Goal: Information Seeking & Learning: Learn about a topic

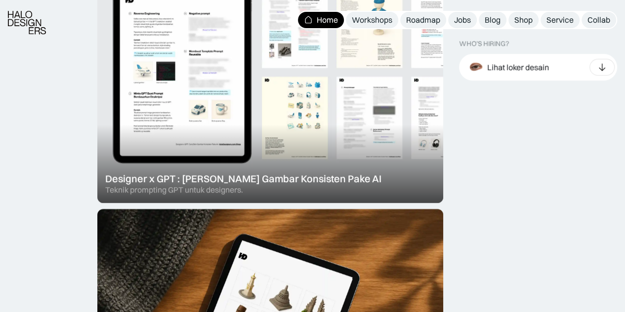
scroll to position [346, 0]
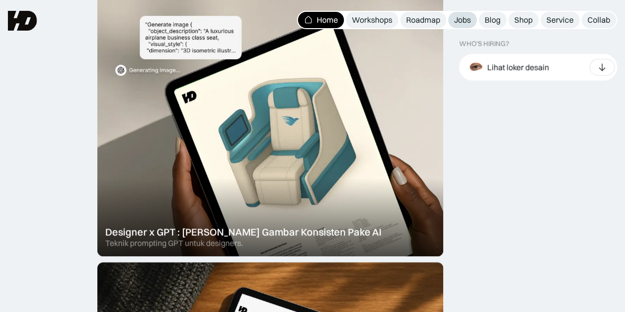
click at [458, 19] on div "Jobs" at bounding box center [462, 20] width 17 height 10
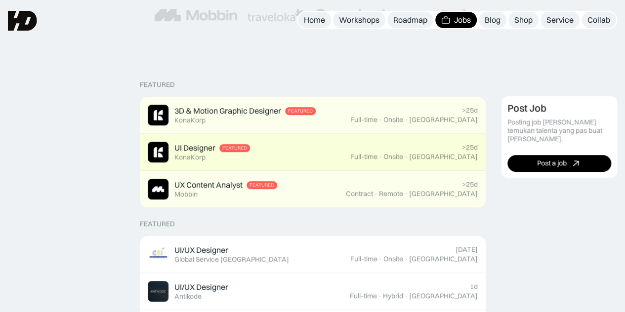
scroll to position [148, 0]
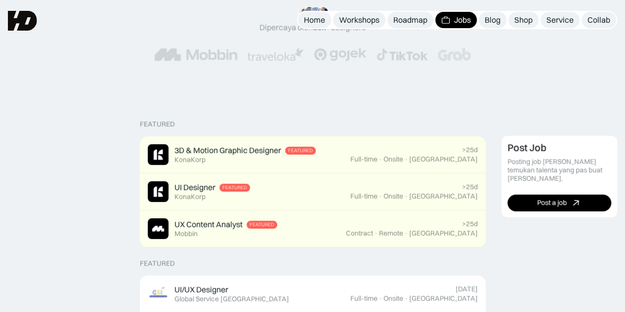
drag, startPoint x: 150, startPoint y: 121, endPoint x: 156, endPoint y: 122, distance: 5.9
click at [156, 122] on div "Featured" at bounding box center [157, 124] width 35 height 8
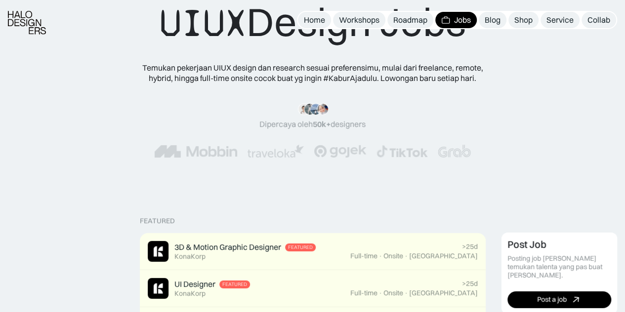
scroll to position [99, 0]
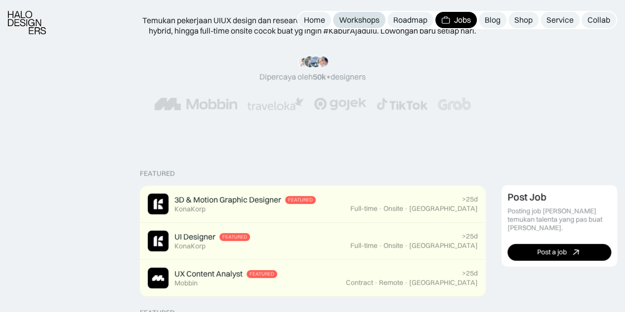
click at [366, 20] on div "Workshops" at bounding box center [359, 20] width 40 height 10
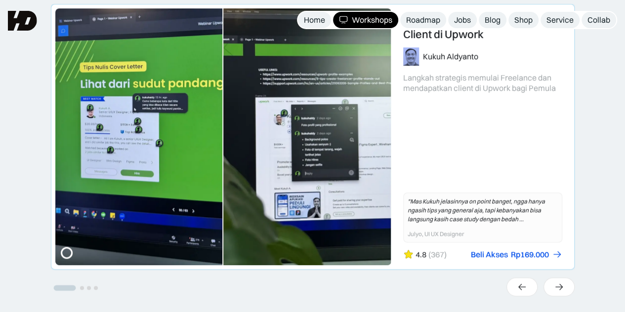
scroll to position [296, 0]
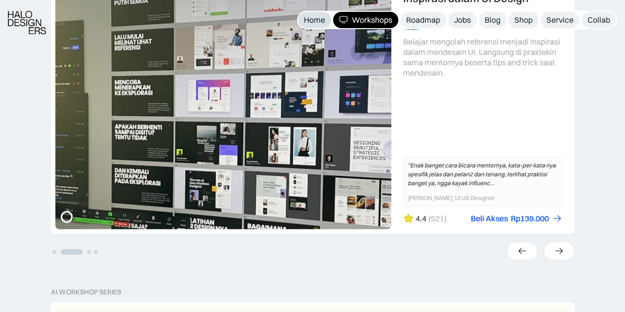
click at [317, 24] on div "Home" at bounding box center [314, 20] width 21 height 10
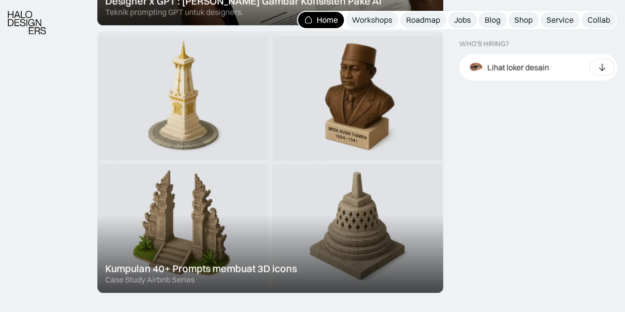
scroll to position [593, 0]
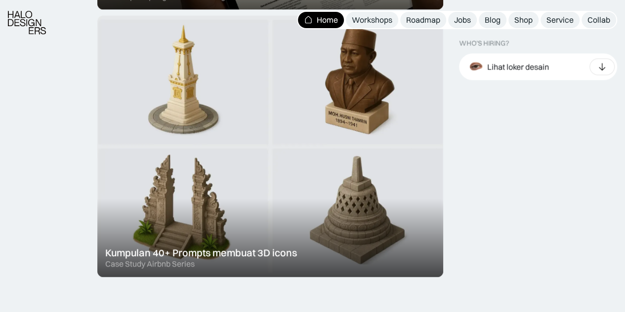
click at [336, 184] on div at bounding box center [270, 146] width 346 height 262
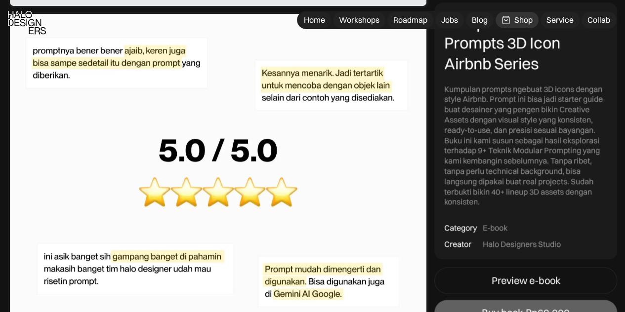
scroll to position [2469, 0]
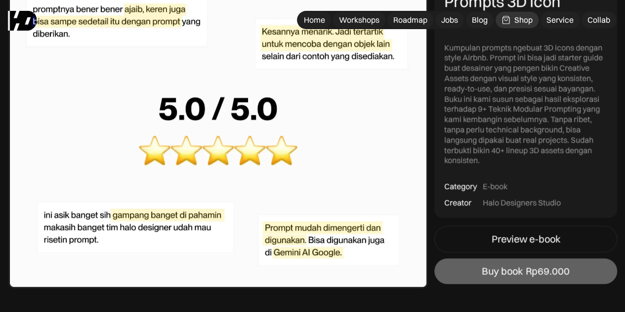
scroll to position [2321, 0]
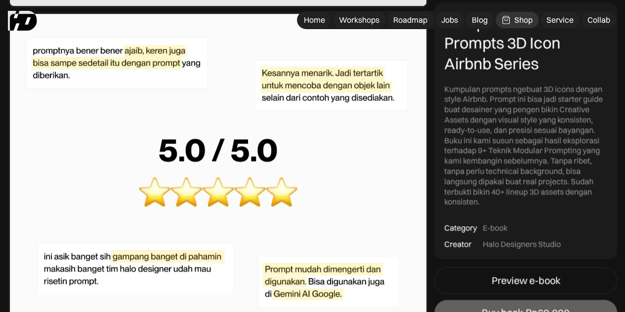
click at [318, 202] on img at bounding box center [218, 171] width 420 height 319
click at [446, 21] on div "Jobs" at bounding box center [449, 20] width 17 height 10
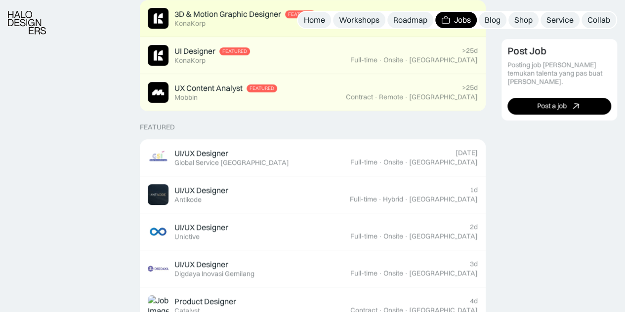
scroll to position [296, 0]
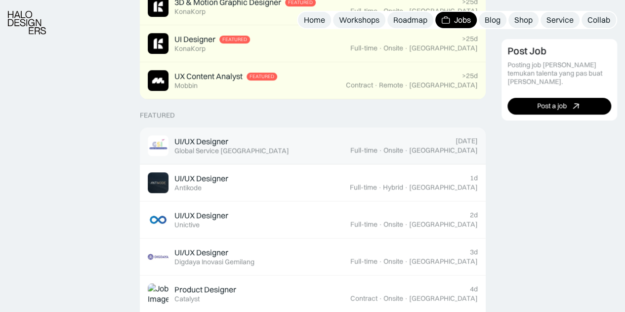
click at [304, 134] on link "UI/UX Designer Featured Global Service Indonesia Today Full-time · Onsite · Jak…" at bounding box center [313, 145] width 346 height 37
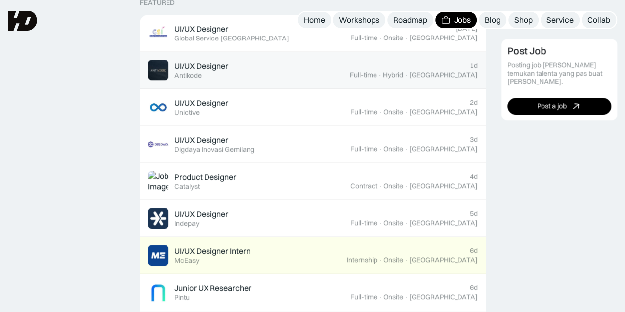
scroll to position [346, 0]
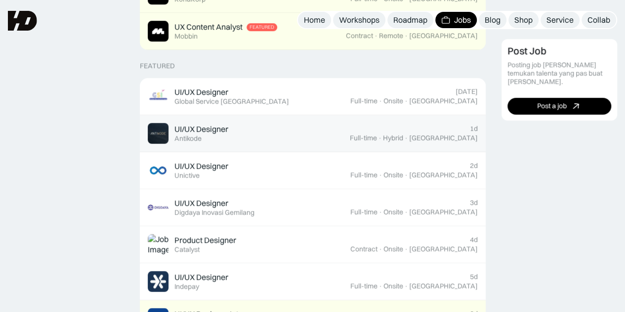
click at [239, 151] on link "UI/UX Designer Featured Antikode 1d Full-time · Hybrid · Tangerang" at bounding box center [313, 133] width 346 height 37
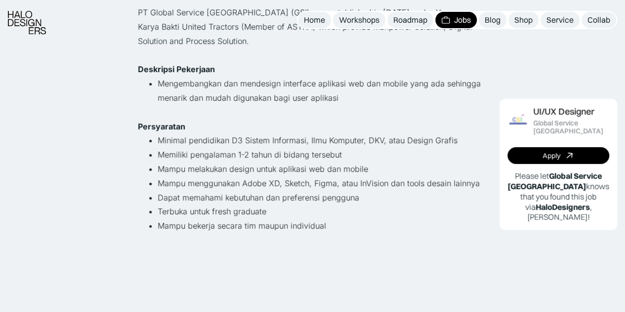
scroll to position [148, 0]
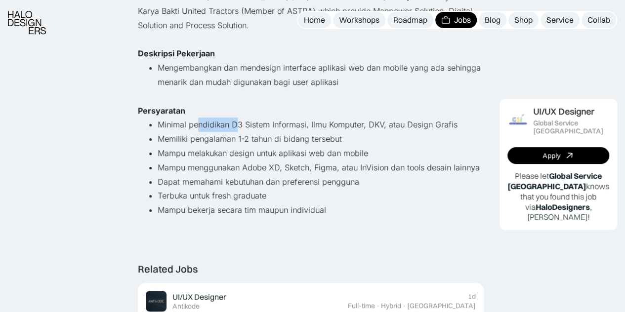
drag, startPoint x: 200, startPoint y: 126, endPoint x: 250, endPoint y: 126, distance: 50.4
click at [250, 126] on li "Minimal pendidikan D3 Sistem Informasi, Ilmu Komputer, DKV, atau Design Grafis" at bounding box center [321, 125] width 326 height 14
click at [250, 125] on li "Minimal pendidikan D3 Sistem Informasi, Ilmu Komputer, DKV, atau Design Grafis" at bounding box center [321, 125] width 326 height 14
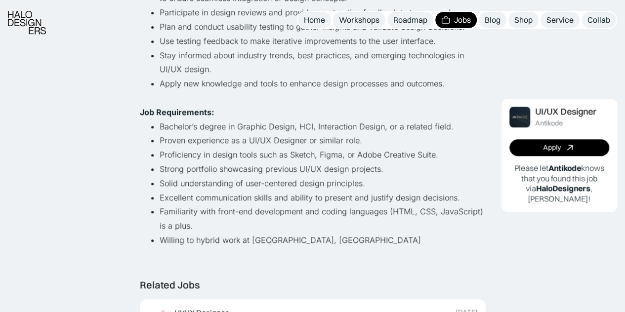
scroll to position [395, 0]
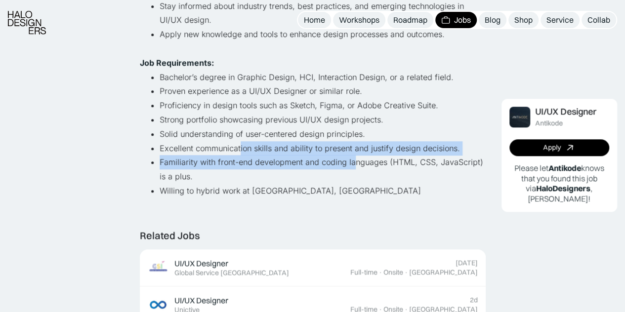
drag, startPoint x: 0, startPoint y: 0, endPoint x: 355, endPoint y: 167, distance: 392.1
click at [355, 167] on ul "Bachelor’s degree in Graphic Design, HCI, Interaction Design, or a related fiel…" at bounding box center [313, 134] width 346 height 128
click at [355, 167] on li "Familiarity with front-end development and coding languages (HTML, CSS, JavaScr…" at bounding box center [323, 169] width 326 height 29
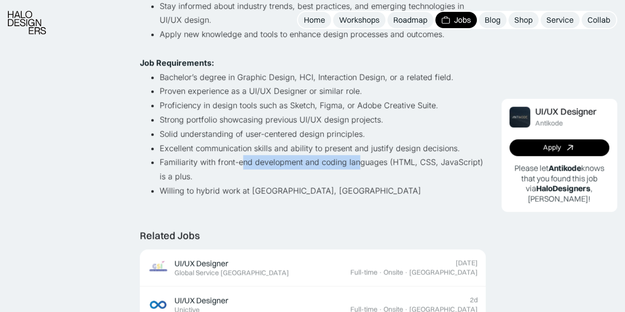
drag, startPoint x: 240, startPoint y: 160, endPoint x: 362, endPoint y: 160, distance: 123.0
click at [362, 160] on li "Familiarity with front-end development and coding languages (HTML, CSS, JavaScr…" at bounding box center [323, 169] width 326 height 29
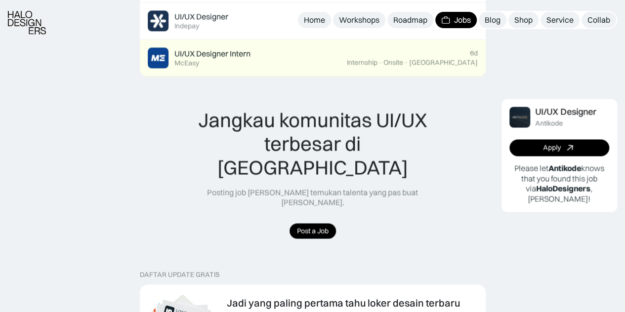
scroll to position [938, 0]
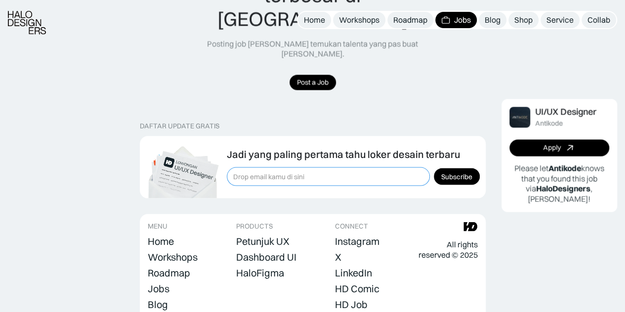
click at [329, 167] on input "Form Subscription" at bounding box center [328, 176] width 203 height 19
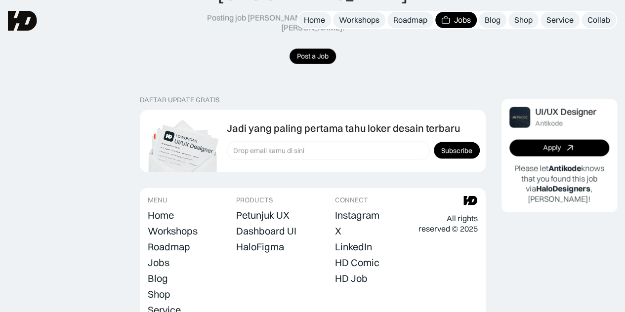
scroll to position [949, 0]
